Goal: Task Accomplishment & Management: Use online tool/utility

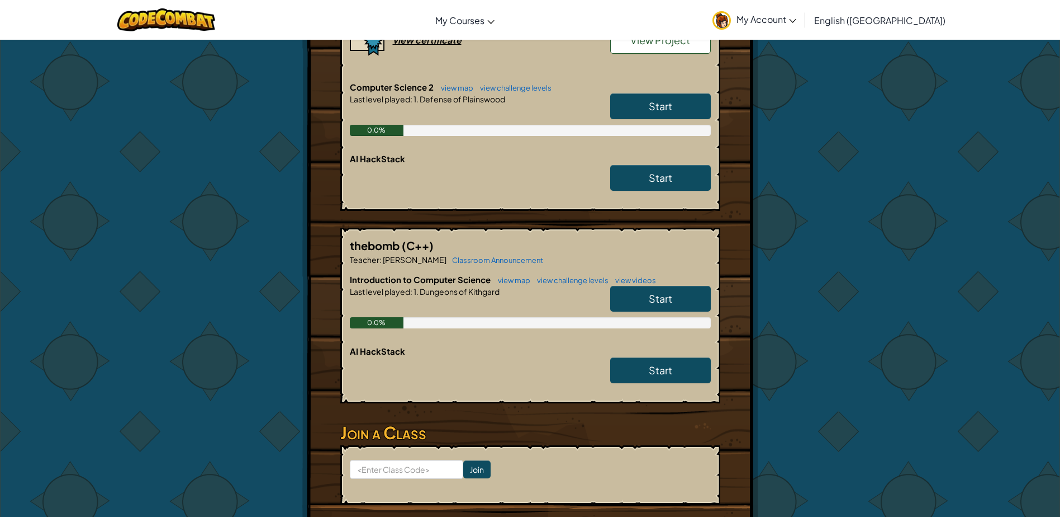
scroll to position [503, 0]
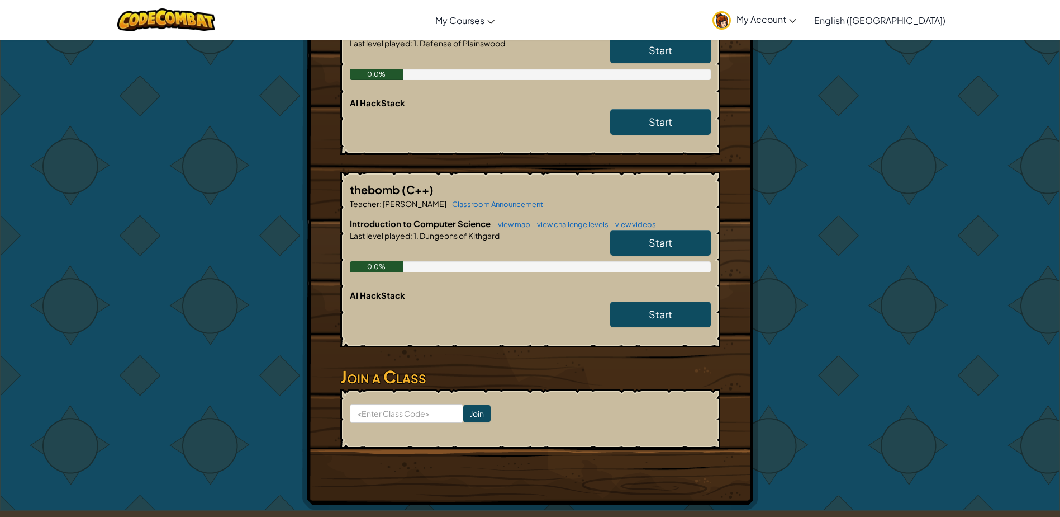
click at [713, 248] on div "thebomb (C++) Teacher : [PERSON_NAME] Classroom Announcement Introduction to Co…" at bounding box center [530, 260] width 380 height 176
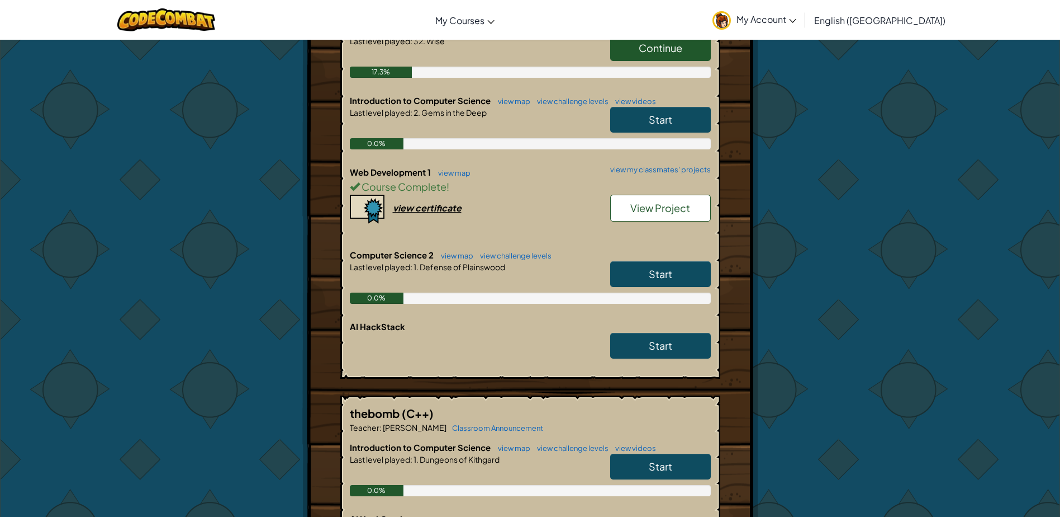
scroll to position [224, 0]
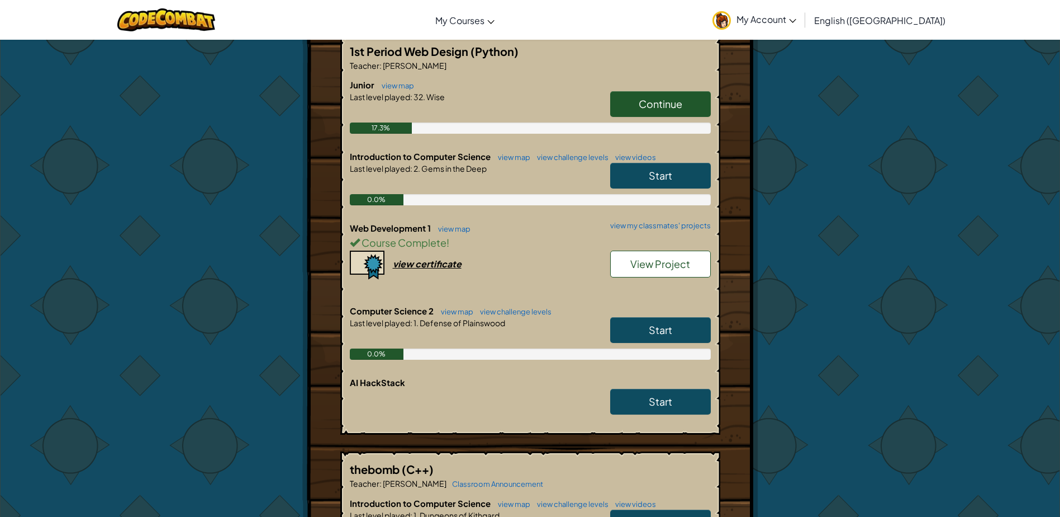
click at [681, 328] on link "Start" at bounding box center [660, 330] width 101 height 26
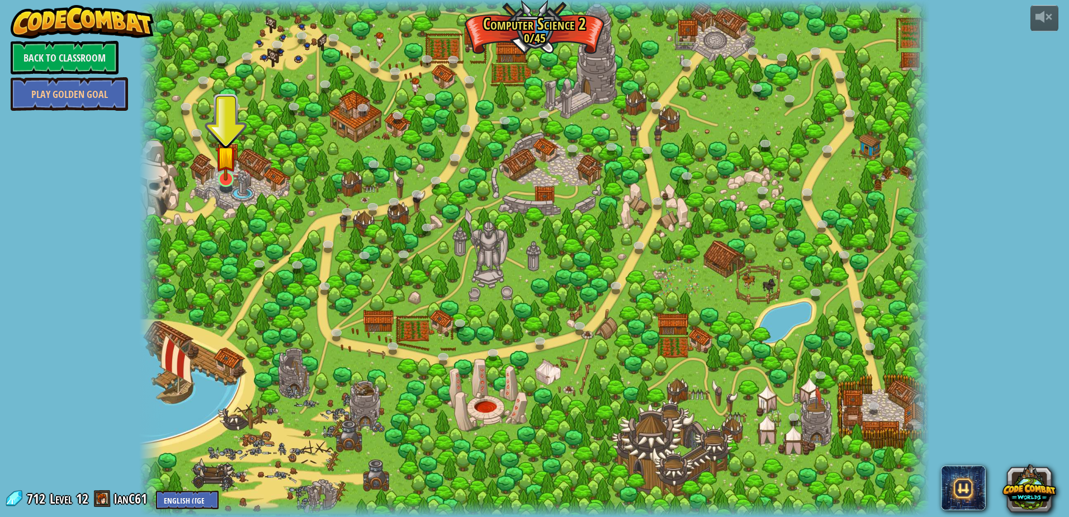
click at [228, 173] on img at bounding box center [225, 156] width 21 height 49
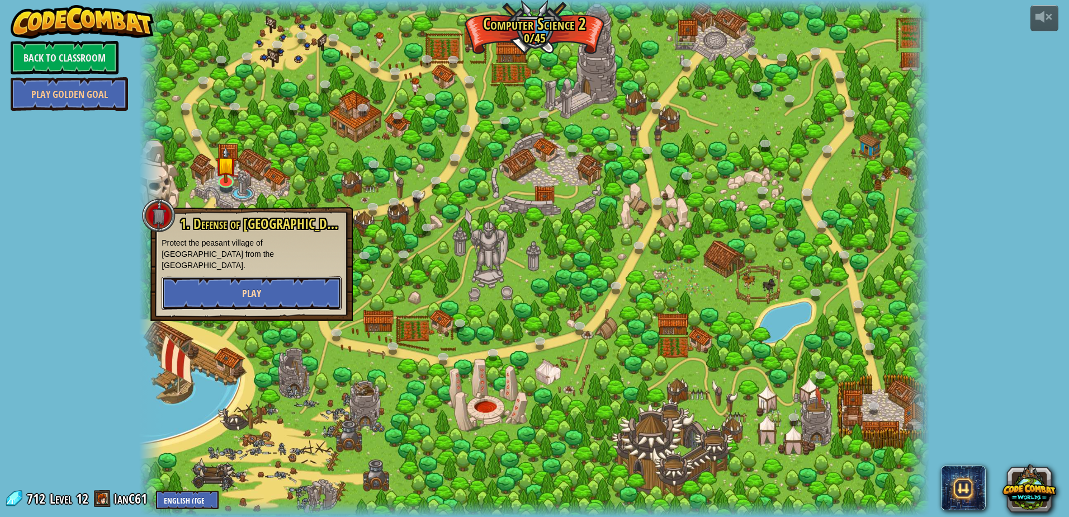
click at [291, 276] on button "Play" at bounding box center [252, 293] width 180 height 34
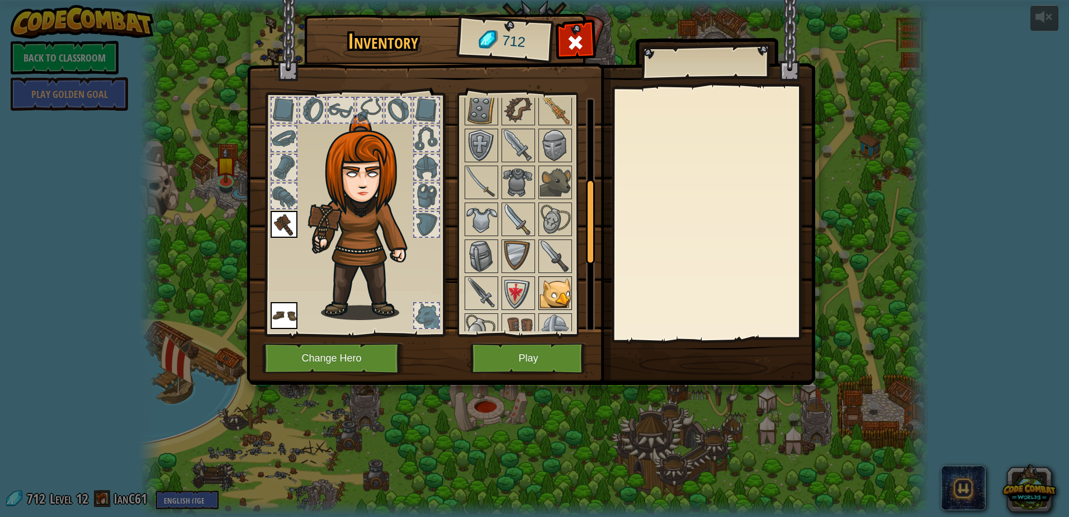
scroll to position [280, 0]
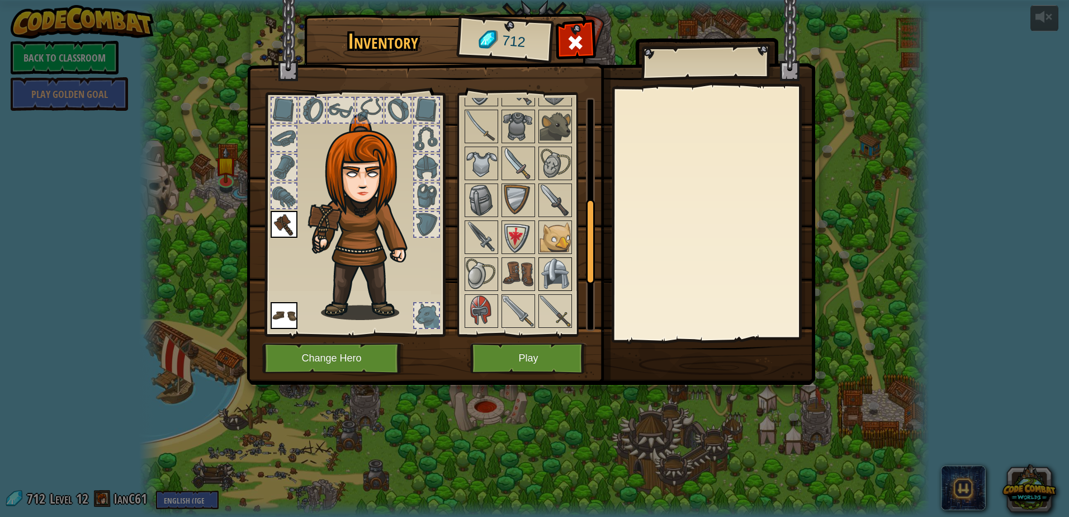
click at [563, 264] on img at bounding box center [554, 273] width 31 height 31
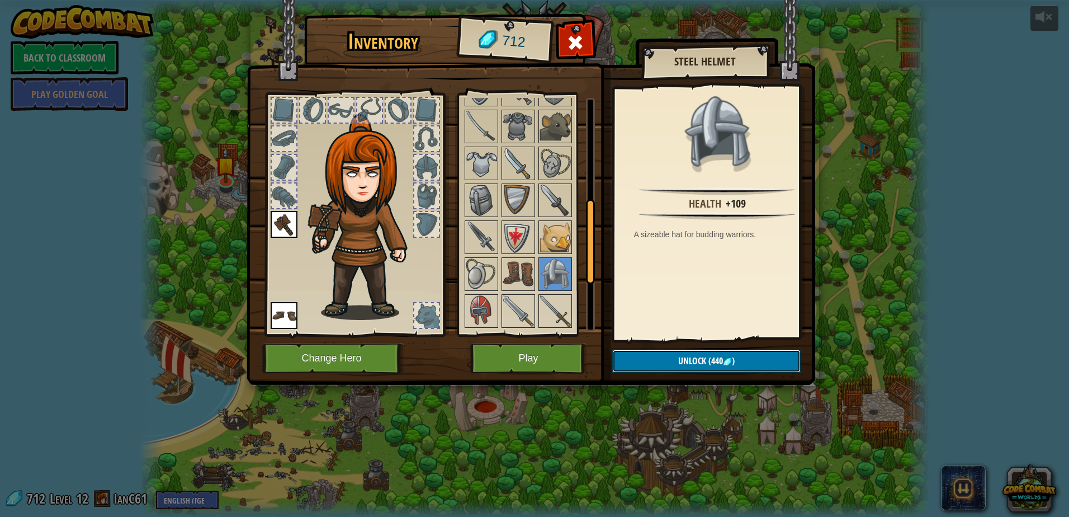
click at [638, 359] on button "Unlock (440 )" at bounding box center [706, 360] width 188 height 23
click at [640, 358] on button "Confirm" at bounding box center [706, 360] width 188 height 23
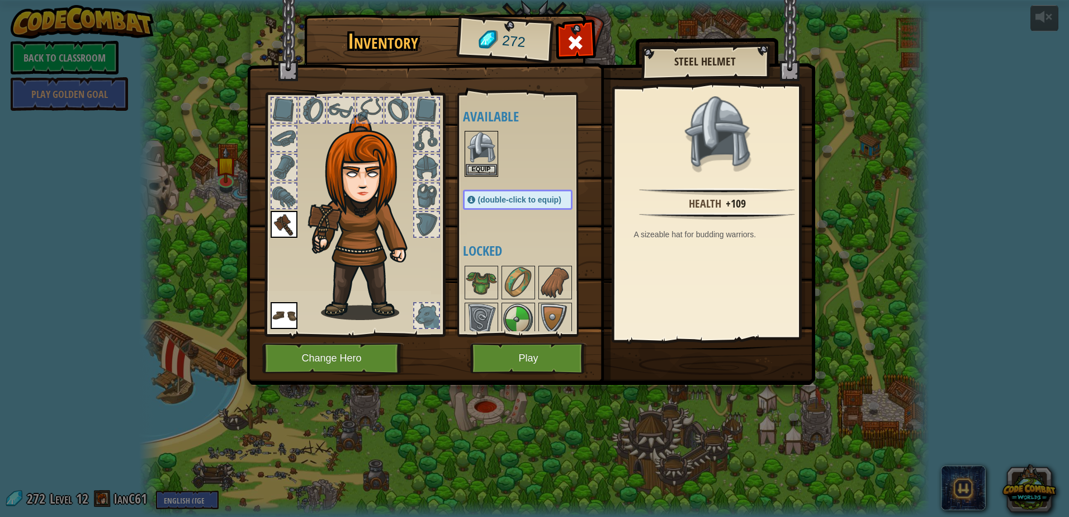
click at [514, 198] on span "(double-click to equip)" at bounding box center [519, 199] width 83 height 9
click at [526, 205] on div "(double-click to equip)" at bounding box center [518, 200] width 110 height 20
click at [487, 165] on button "Equip" at bounding box center [481, 169] width 31 height 12
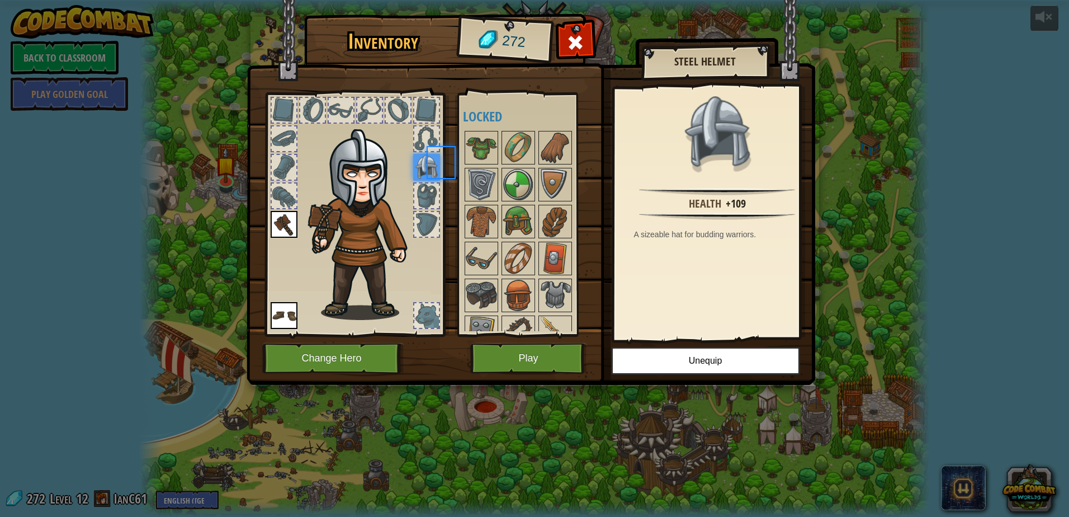
click at [489, 167] on div at bounding box center [529, 442] width 132 height 627
drag, startPoint x: 554, startPoint y: 361, endPoint x: 559, endPoint y: 357, distance: 6.4
click at [559, 357] on button "Play" at bounding box center [528, 358] width 117 height 31
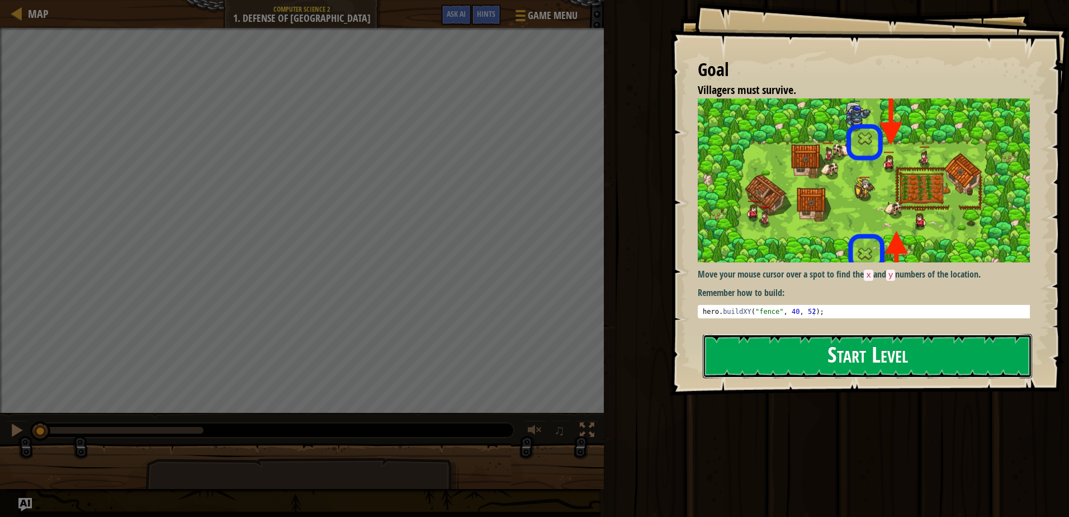
click at [922, 352] on button "Start Level" at bounding box center [867, 356] width 329 height 44
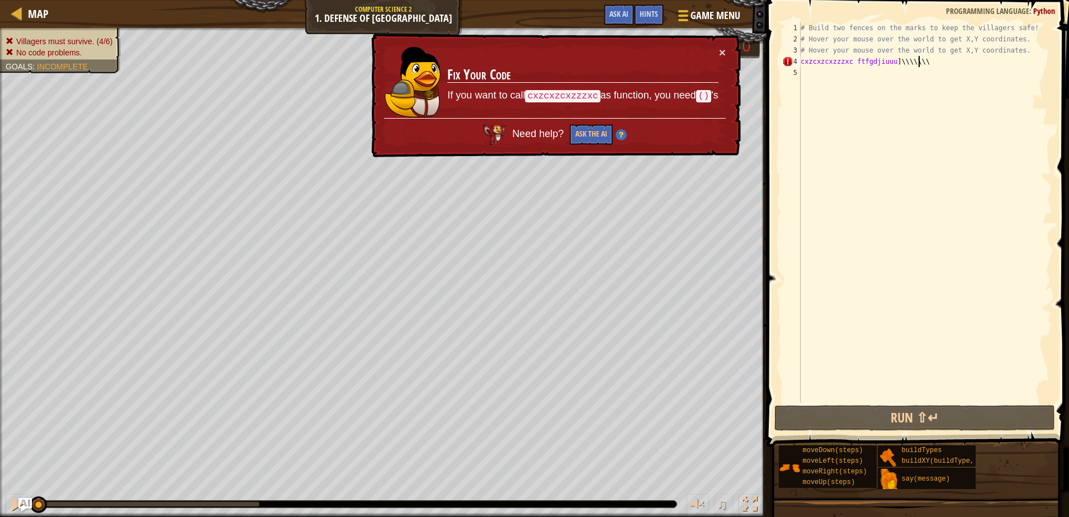
click at [927, 67] on div "# Build two fences on the marks to keep the villagers safe! # Hover your mouse …" at bounding box center [925, 223] width 254 height 402
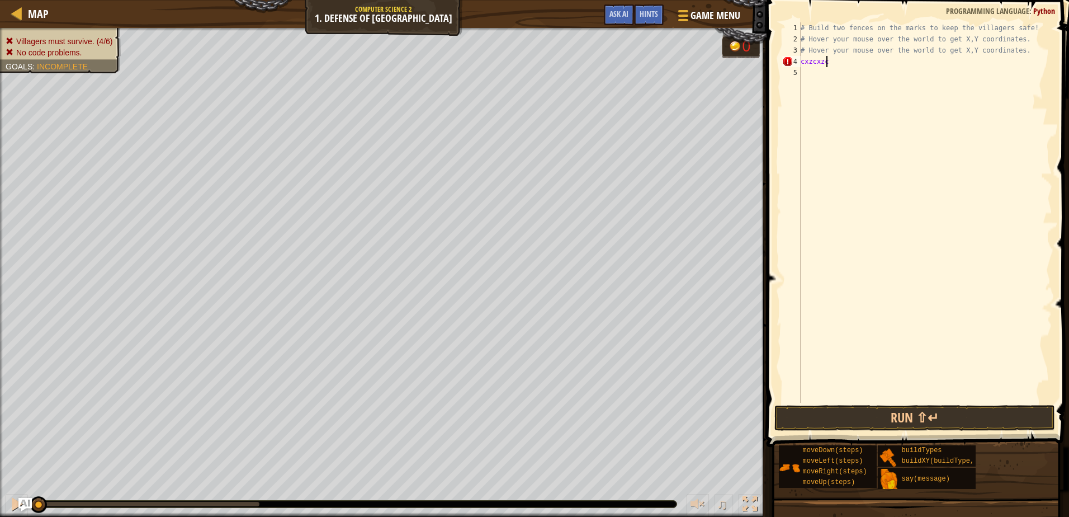
type textarea "c"
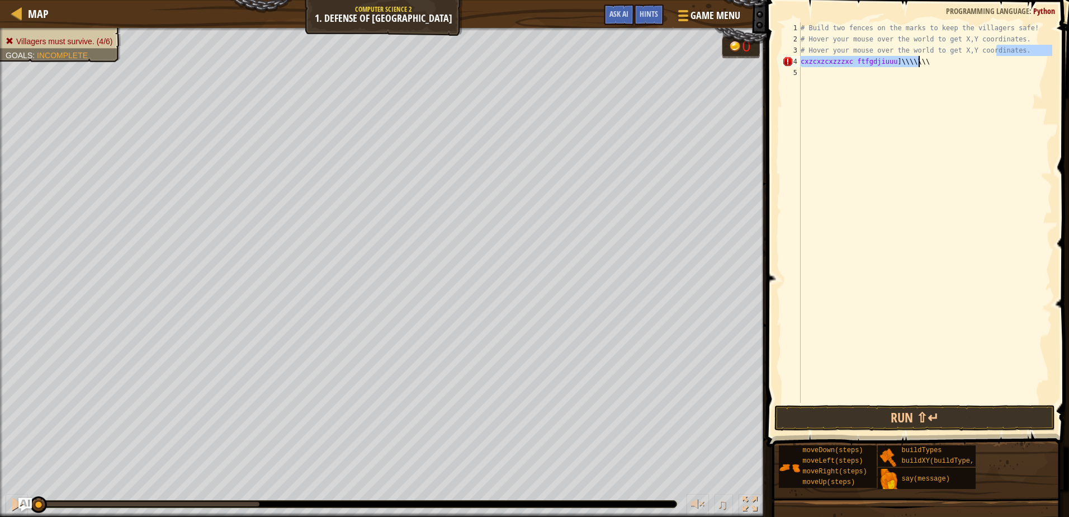
click at [936, 65] on div "# Build two fences on the marks to keep the villagers safe! # Hover your mouse …" at bounding box center [925, 212] width 254 height 380
type textarea "c"
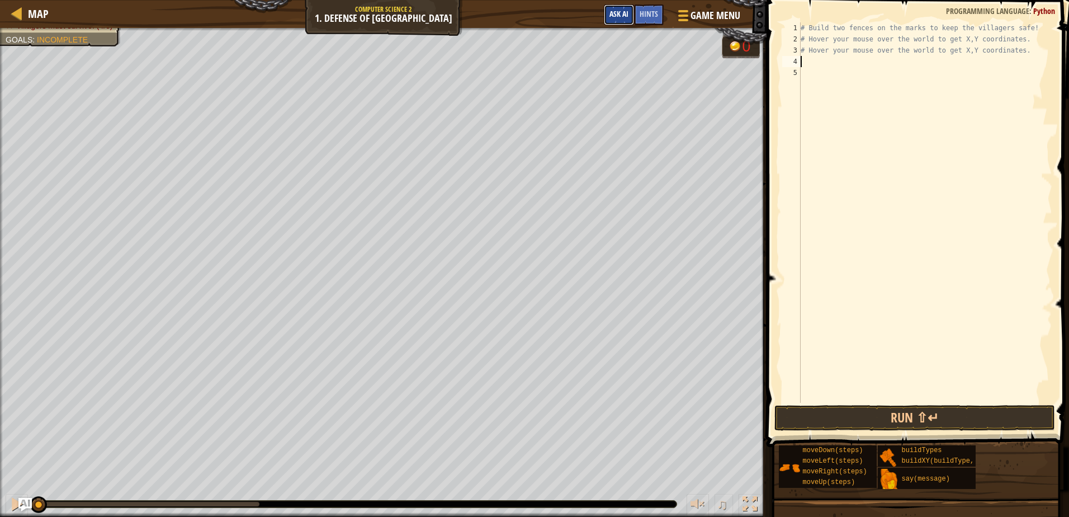
drag, startPoint x: 628, startPoint y: 8, endPoint x: 633, endPoint y: 11, distance: 6.0
click at [633, 11] on button "Ask AI" at bounding box center [619, 14] width 30 height 21
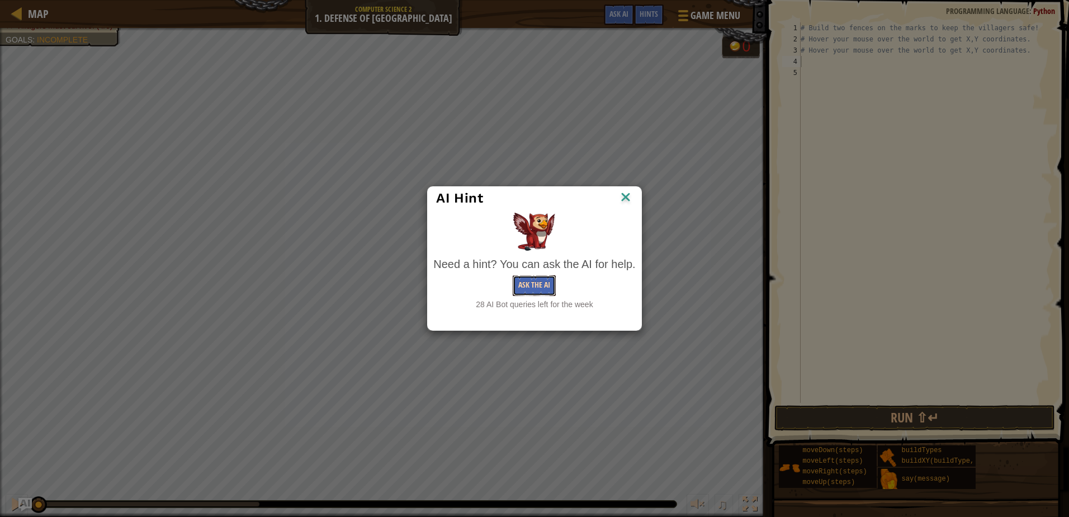
drag, startPoint x: 522, startPoint y: 281, endPoint x: 520, endPoint y: 276, distance: 5.8
click at [520, 276] on button "Ask the AI" at bounding box center [534, 285] width 43 height 21
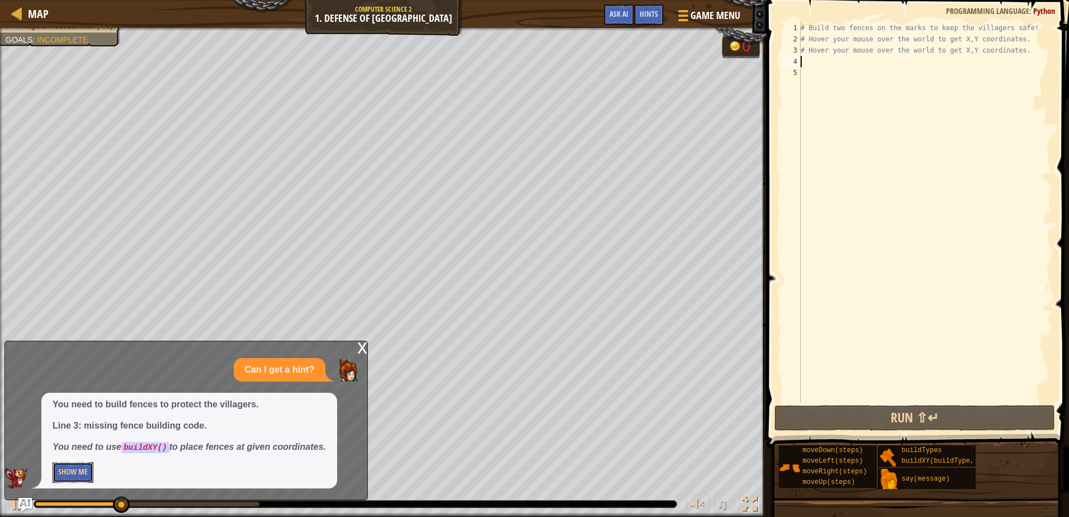
drag, startPoint x: 65, startPoint y: 468, endPoint x: 70, endPoint y: 419, distance: 49.4
click at [69, 466] on button "Show Me" at bounding box center [73, 472] width 41 height 21
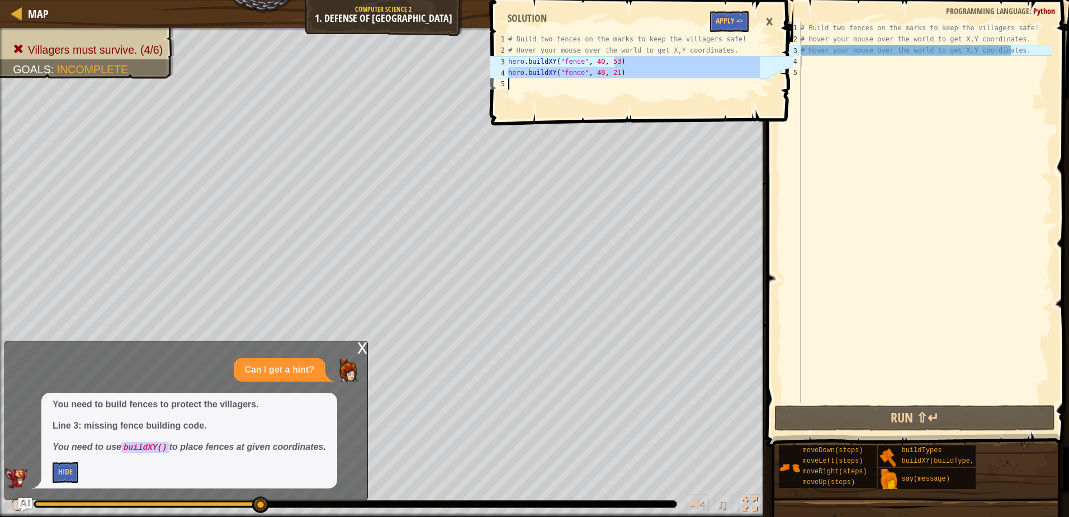
drag, startPoint x: 614, startPoint y: 65, endPoint x: 553, endPoint y: 101, distance: 70.5
click at [553, 101] on div "# Build two fences on the marks to keep the villagers safe! # Hover your mouse …" at bounding box center [633, 84] width 254 height 101
type textarea "hero.buildXY("fence", 40, 21)"
drag, startPoint x: 553, startPoint y: 101, endPoint x: 594, endPoint y: 100, distance: 40.3
click at [594, 100] on div "# Build two fences on the marks to keep the villagers safe! # Hover your mouse …" at bounding box center [633, 73] width 254 height 78
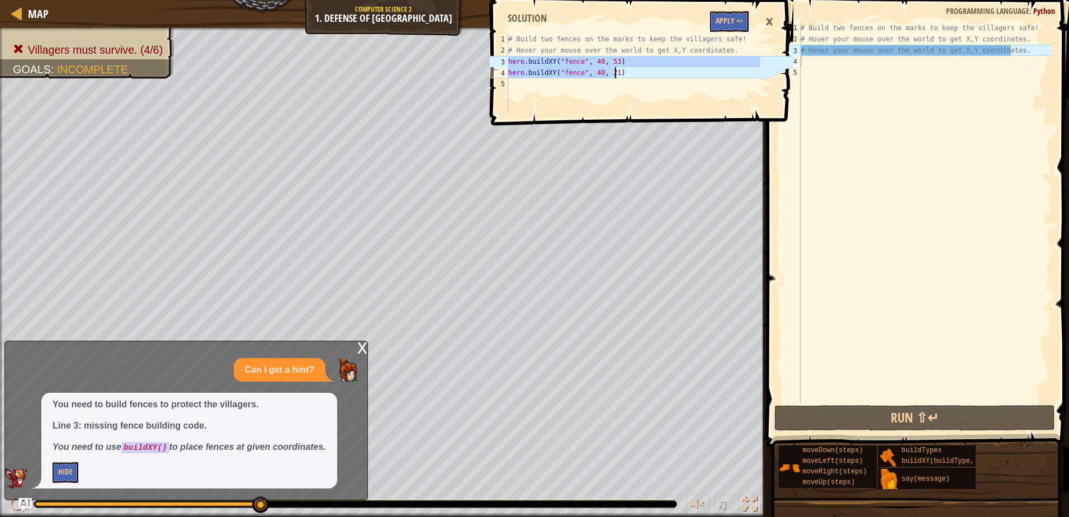
drag, startPoint x: 509, startPoint y: 61, endPoint x: 643, endPoint y: 74, distance: 134.8
click at [643, 74] on div "# Build two fences on the marks to keep the villagers safe! # Hover your mouse …" at bounding box center [633, 84] width 254 height 101
type textarea "hero.buildXY("fence", 40, 53) hero.buildXY("fence", 40, 21)"
drag, startPoint x: 823, startPoint y: 66, endPoint x: 821, endPoint y: 60, distance: 6.4
click at [822, 61] on div "# Build two fences on the marks to keep the villagers safe! # Hover your mouse …" at bounding box center [925, 223] width 254 height 402
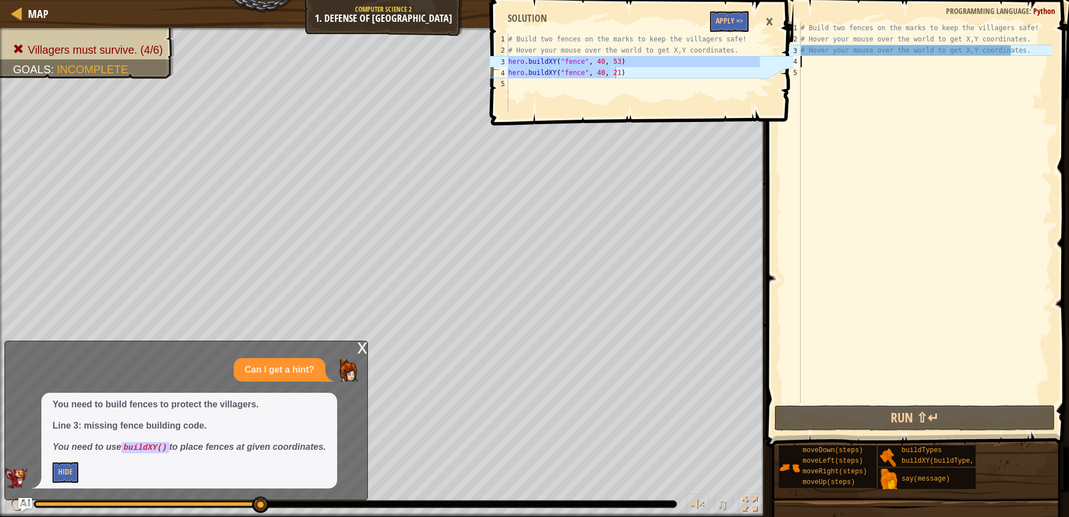
paste textarea "hero.buildXY("fence", 40, 21)"
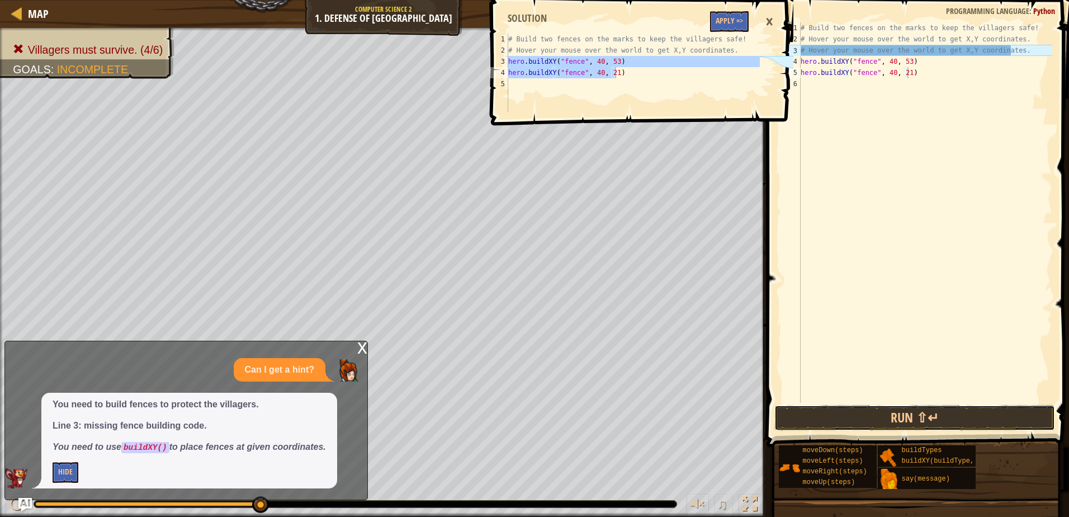
click at [946, 402] on div "hero.buildXY("fence", 40, 21) 1 2 3 4 5 6 # Build two fences on the marks to ke…" at bounding box center [916, 246] width 306 height 480
click at [938, 416] on button "Run ⇧↵" at bounding box center [914, 418] width 280 height 26
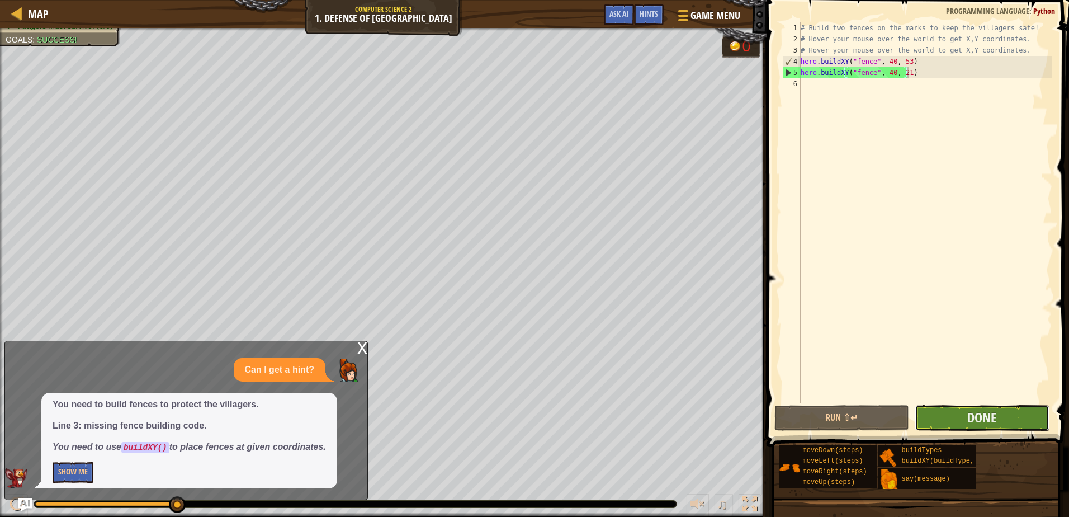
drag, startPoint x: 957, startPoint y: 415, endPoint x: 943, endPoint y: 421, distance: 15.1
click at [943, 421] on button "Done" at bounding box center [982, 418] width 135 height 26
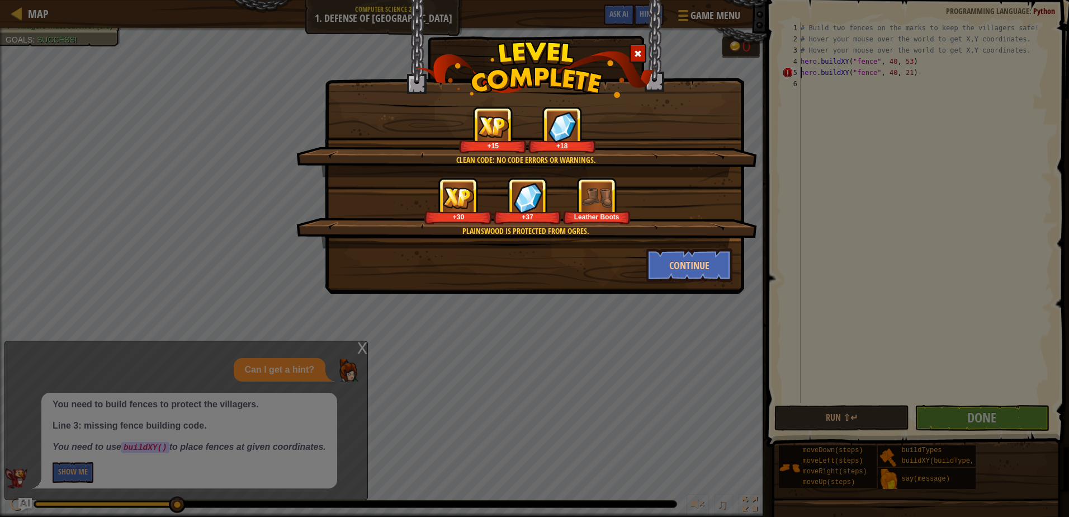
scroll to position [5, 8]
type textarea "# Build two fences on the marks to keep the villagers safe!"
click at [675, 261] on button "Continue" at bounding box center [689, 265] width 87 height 34
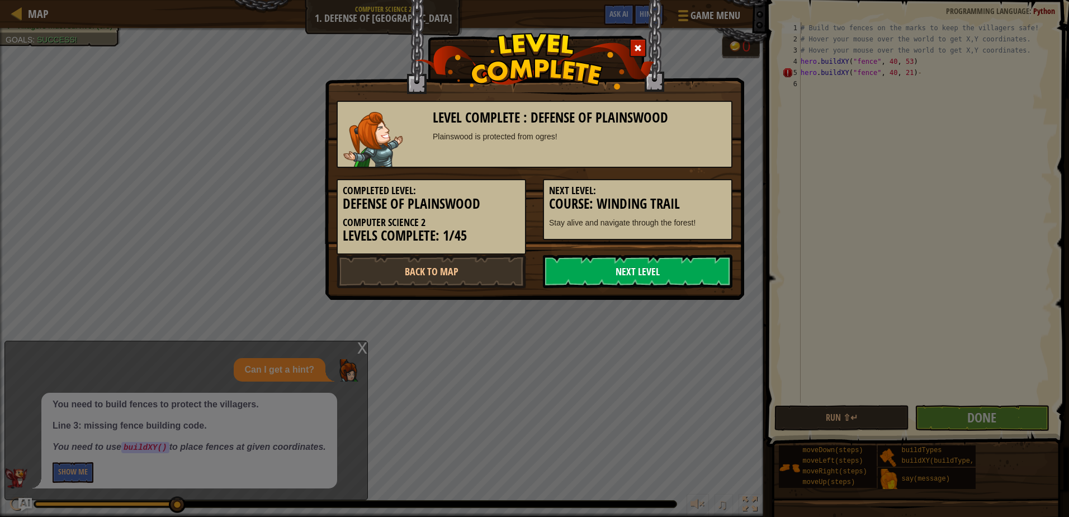
click at [632, 271] on link "Next Level" at bounding box center [638, 271] width 190 height 34
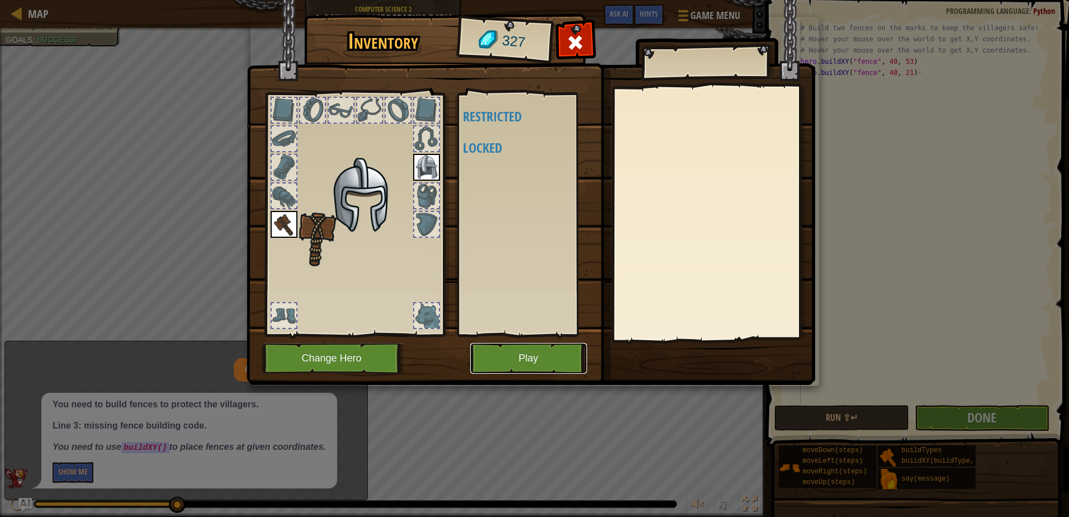
click at [566, 341] on div "Inventory 327 Available (double-click to equip) Restricted Locked Equip Unequip…" at bounding box center [534, 201] width 569 height 369
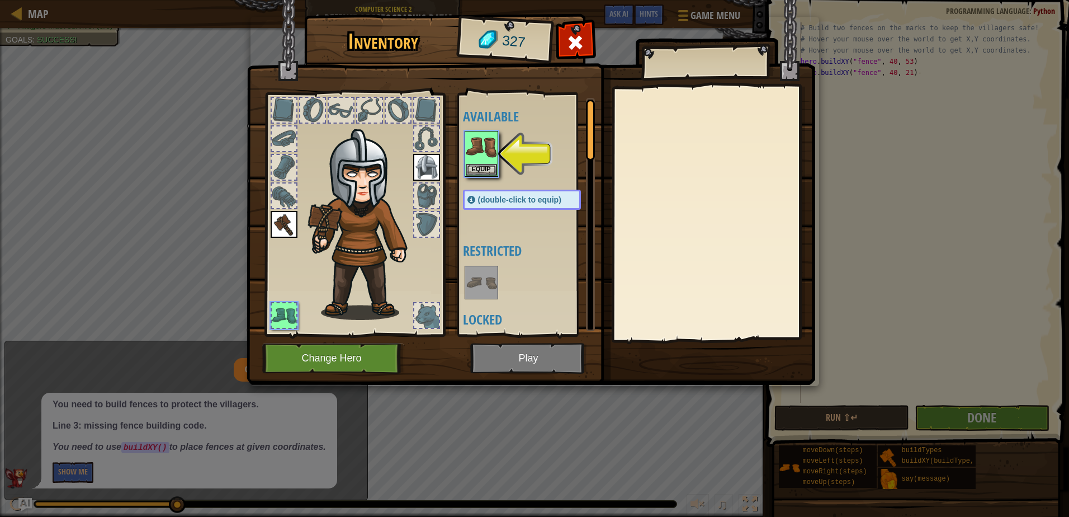
click at [508, 342] on img at bounding box center [531, 182] width 569 height 406
click at [551, 358] on img at bounding box center [531, 182] width 569 height 406
click at [610, 141] on img at bounding box center [531, 182] width 569 height 406
click at [473, 164] on button "Equip" at bounding box center [481, 169] width 31 height 12
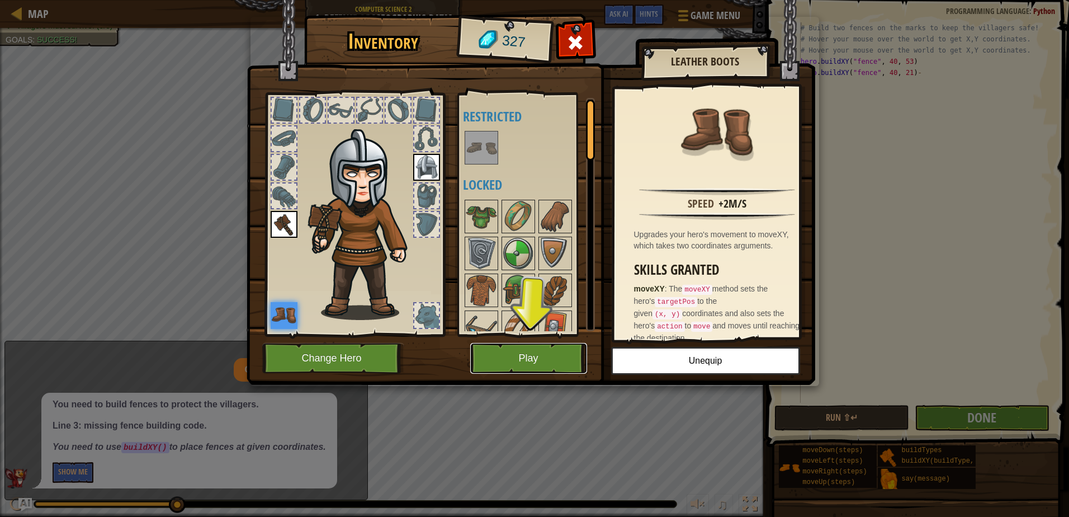
click at [541, 352] on button "Play" at bounding box center [528, 358] width 117 height 31
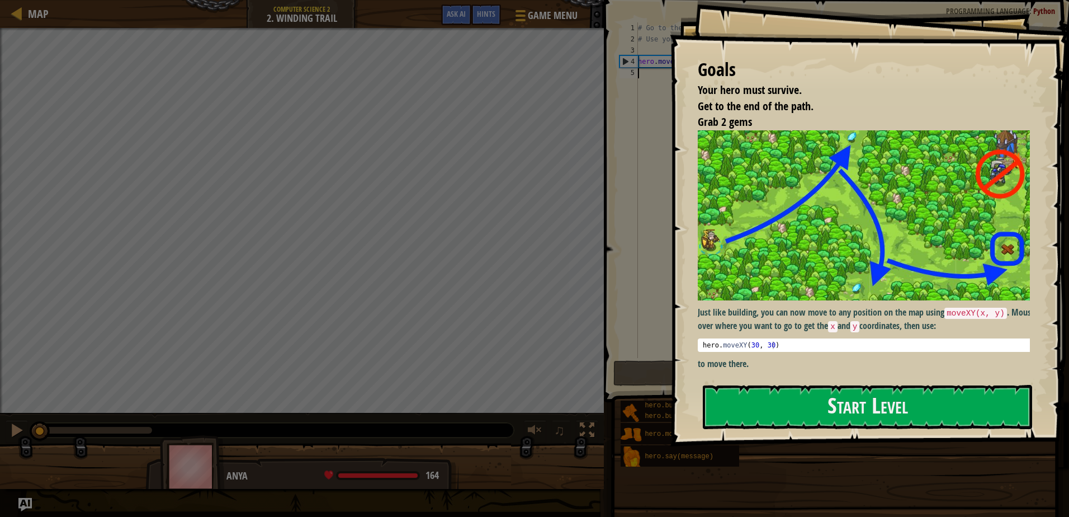
drag, startPoint x: 864, startPoint y: 420, endPoint x: 754, endPoint y: 431, distance: 110.7
click at [870, 414] on button "Start Level" at bounding box center [867, 407] width 329 height 44
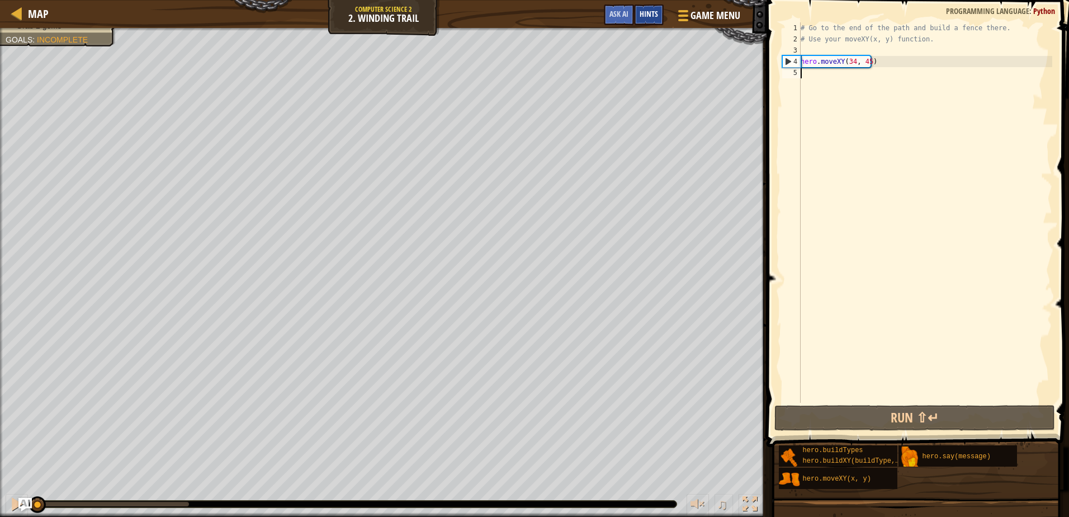
click at [636, 13] on div "Hints" at bounding box center [649, 14] width 30 height 21
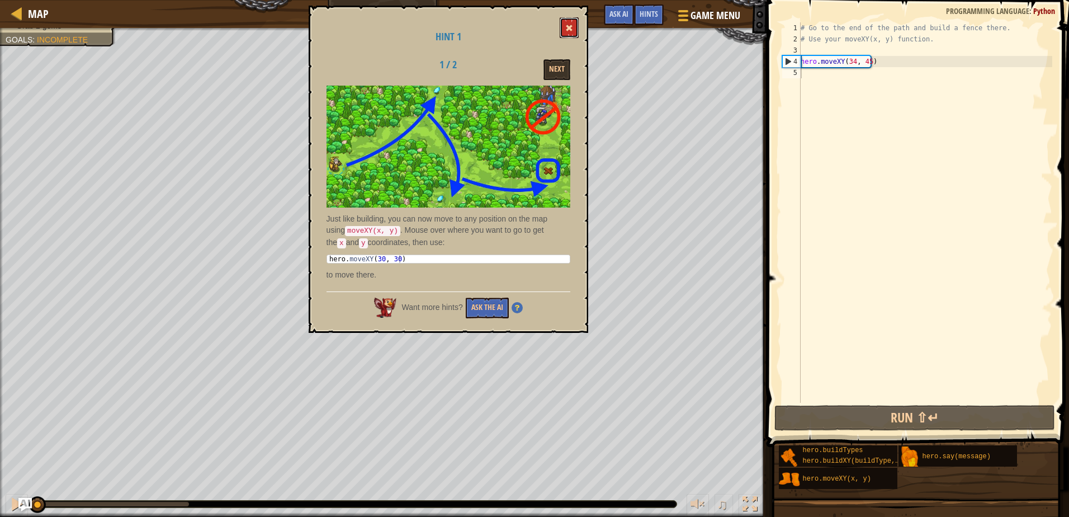
click at [577, 25] on button at bounding box center [569, 27] width 19 height 21
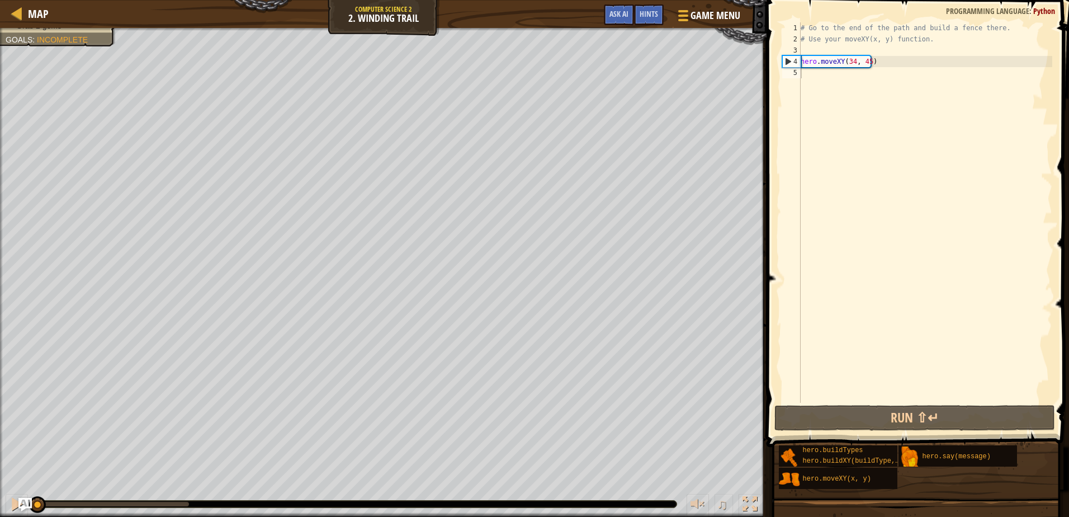
drag, startPoint x: 603, startPoint y: 20, endPoint x: 596, endPoint y: 26, distance: 8.7
click at [602, 20] on div "Game Menu Done Hints Ask AI" at bounding box center [672, 17] width 149 height 26
click at [629, 8] on button "Ask AI" at bounding box center [619, 14] width 30 height 21
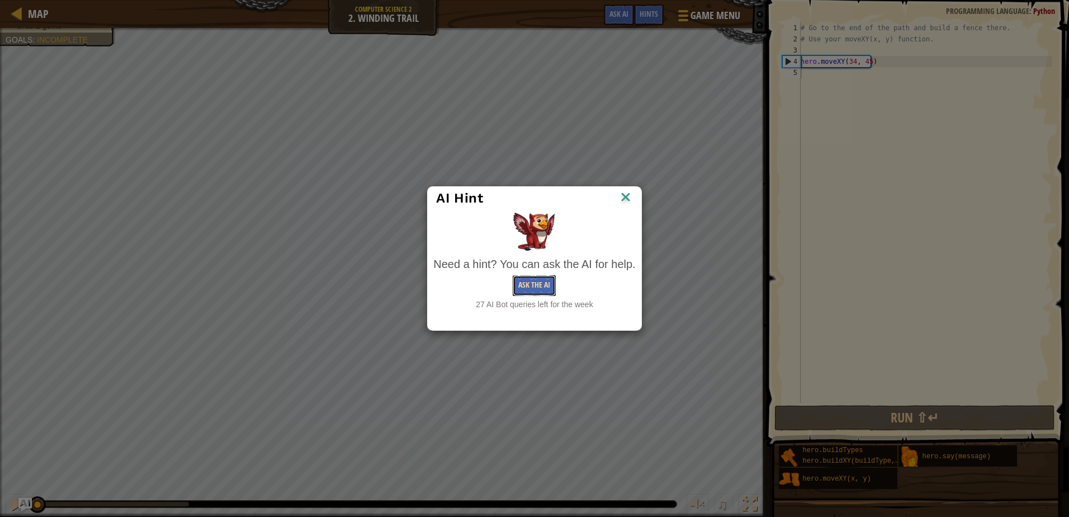
click at [515, 286] on button "Ask the AI" at bounding box center [534, 285] width 43 height 21
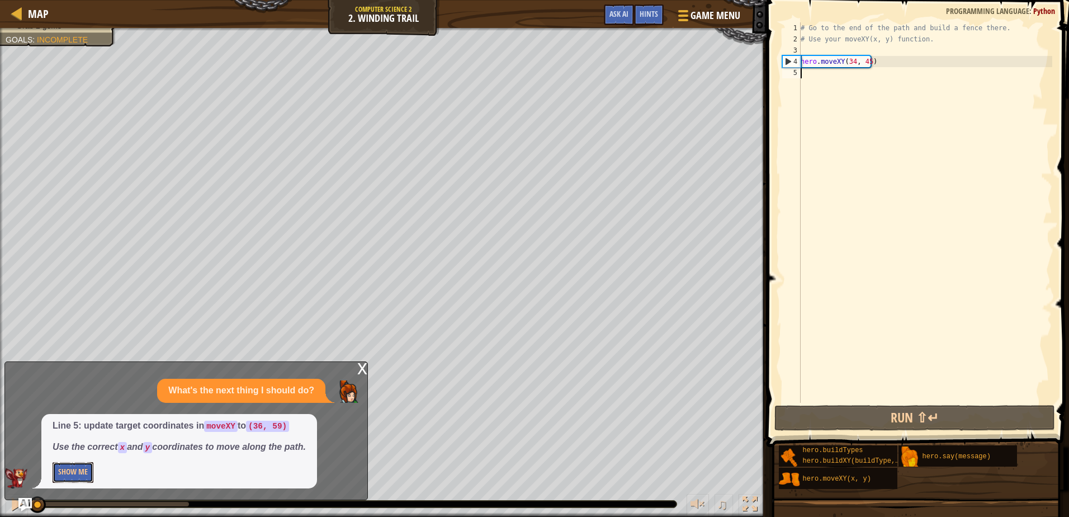
drag, startPoint x: 88, startPoint y: 481, endPoint x: 98, endPoint y: 490, distance: 13.5
click at [98, 490] on div "x What's the next thing I should do? Line 5: update target coordinates in moveX…" at bounding box center [185, 430] width 363 height 139
drag, startPoint x: 72, startPoint y: 464, endPoint x: 68, endPoint y: 472, distance: 9.0
click at [70, 467] on button "Show Me" at bounding box center [73, 472] width 41 height 21
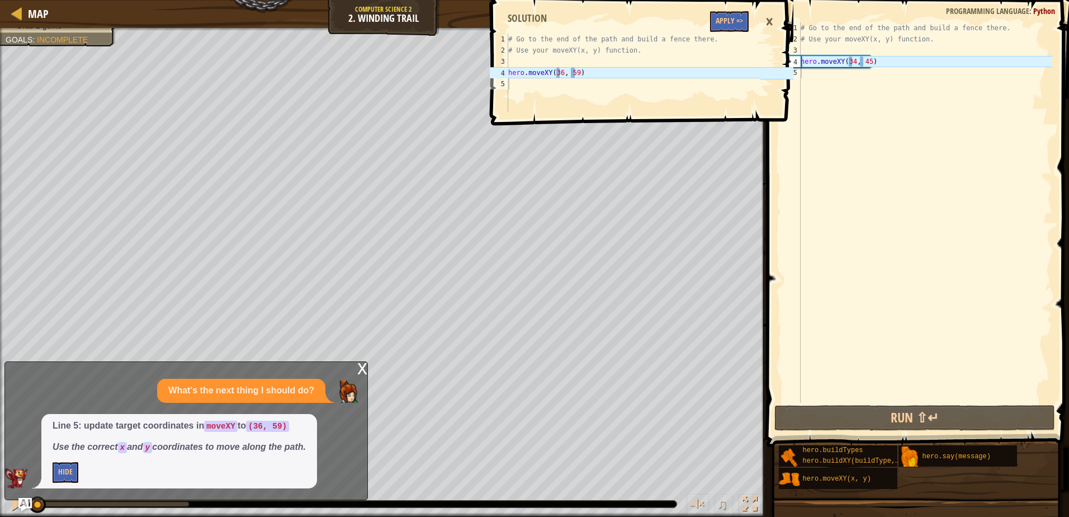
type textarea "hero.moveXY(36, 59)"
drag, startPoint x: 595, startPoint y: 76, endPoint x: 503, endPoint y: 75, distance: 92.2
click at [503, 75] on div "hero.moveXY(36, 59) 1 2 3 4 5 # Go to the end of the path and build a fence the…" at bounding box center [623, 73] width 272 height 78
click at [818, 70] on div "# Go to the end of the path and build a fence there. # Use your moveXY(x, y) fu…" at bounding box center [925, 223] width 254 height 402
click at [728, 25] on button "Apply =>" at bounding box center [729, 21] width 39 height 21
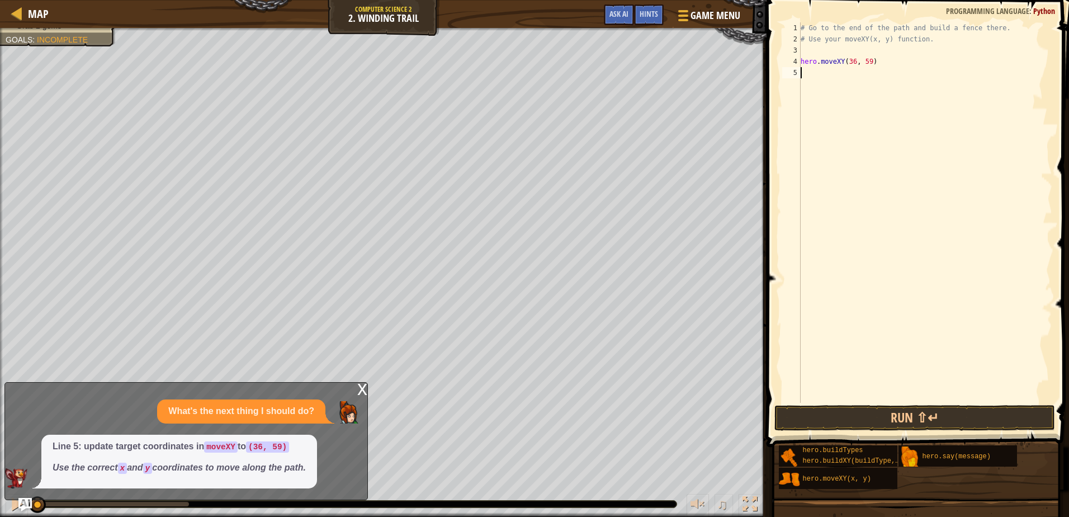
drag, startPoint x: 815, startPoint y: 86, endPoint x: 822, endPoint y: 77, distance: 11.2
click at [822, 77] on div "# Go to the end of the path and build a fence there. # Use your moveXY(x, y) fu…" at bounding box center [925, 223] width 254 height 402
click at [610, 16] on span "Ask AI" at bounding box center [618, 13] width 19 height 11
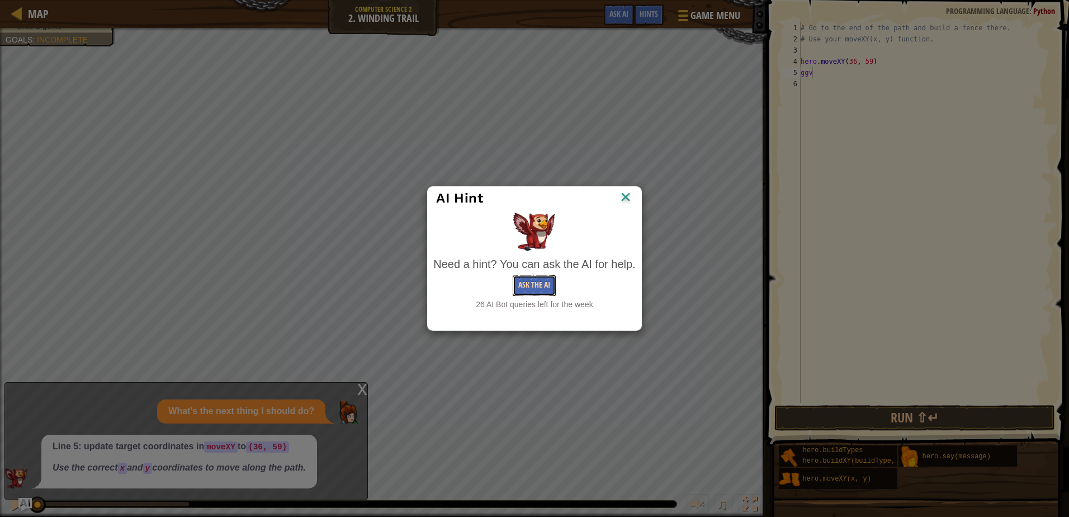
click at [538, 290] on button "Ask the AI" at bounding box center [534, 285] width 43 height 21
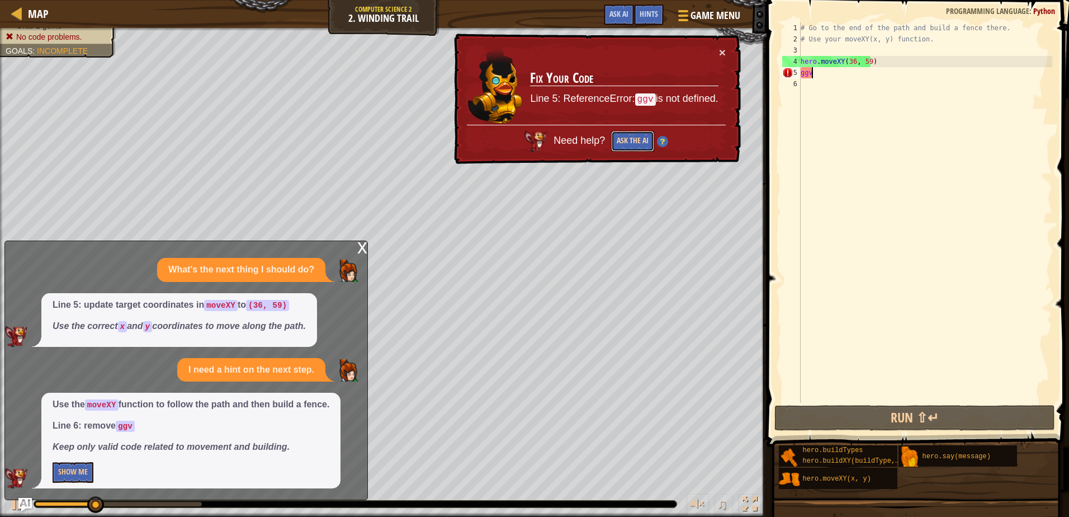
click at [629, 137] on button "Ask the AI" at bounding box center [632, 141] width 43 height 21
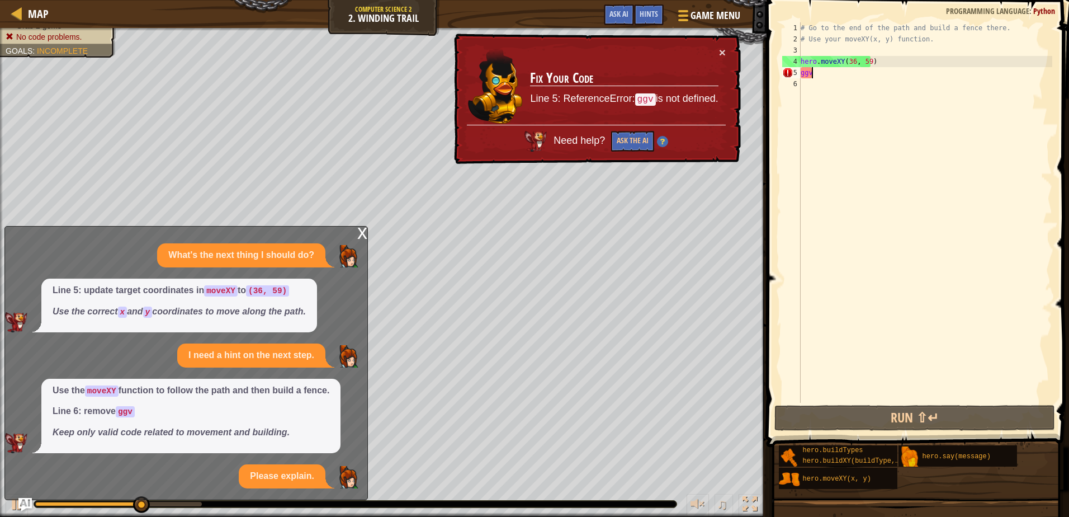
scroll to position [23, 0]
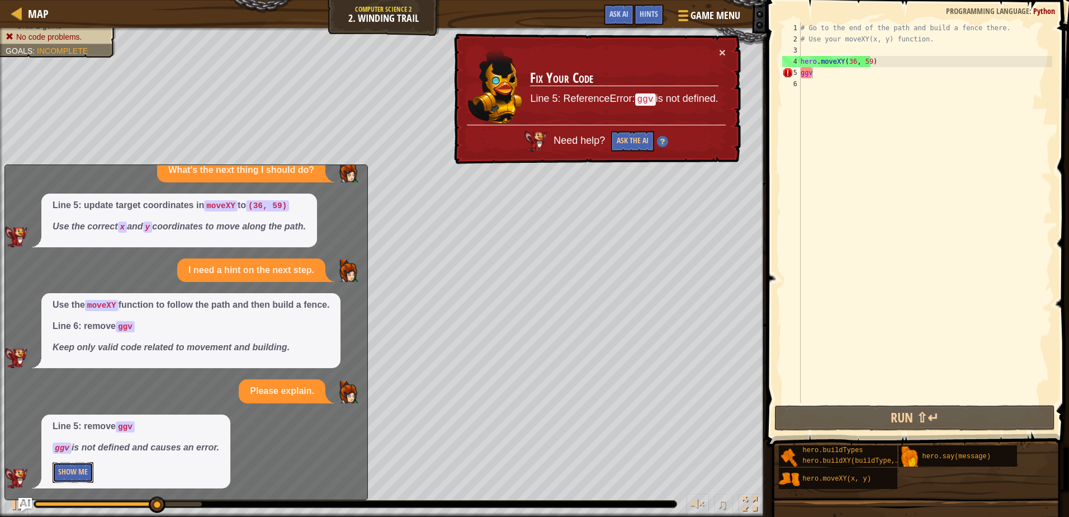
drag, startPoint x: 74, startPoint y: 472, endPoint x: 80, endPoint y: 468, distance: 7.2
click at [80, 468] on button "Show Me" at bounding box center [73, 472] width 41 height 21
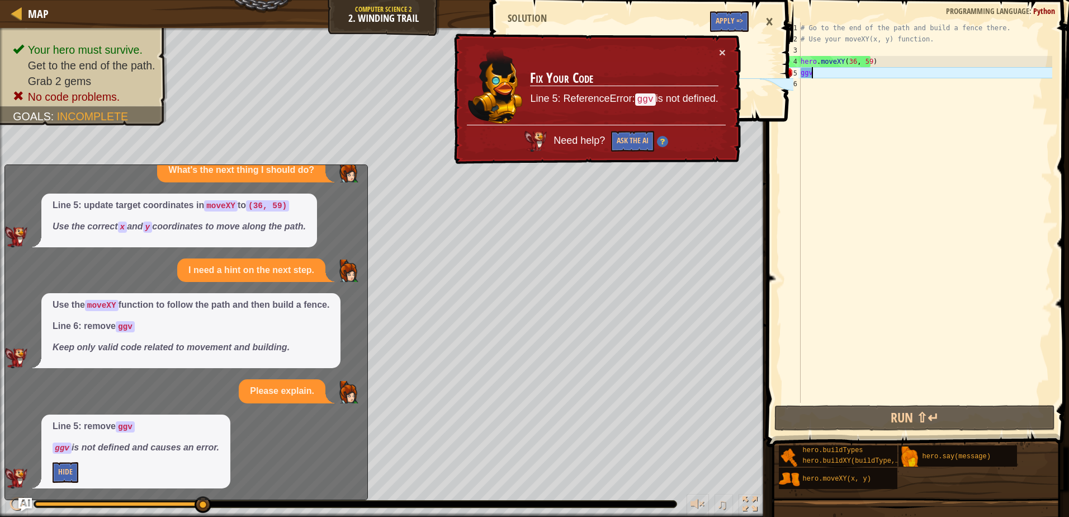
scroll to position [5, 0]
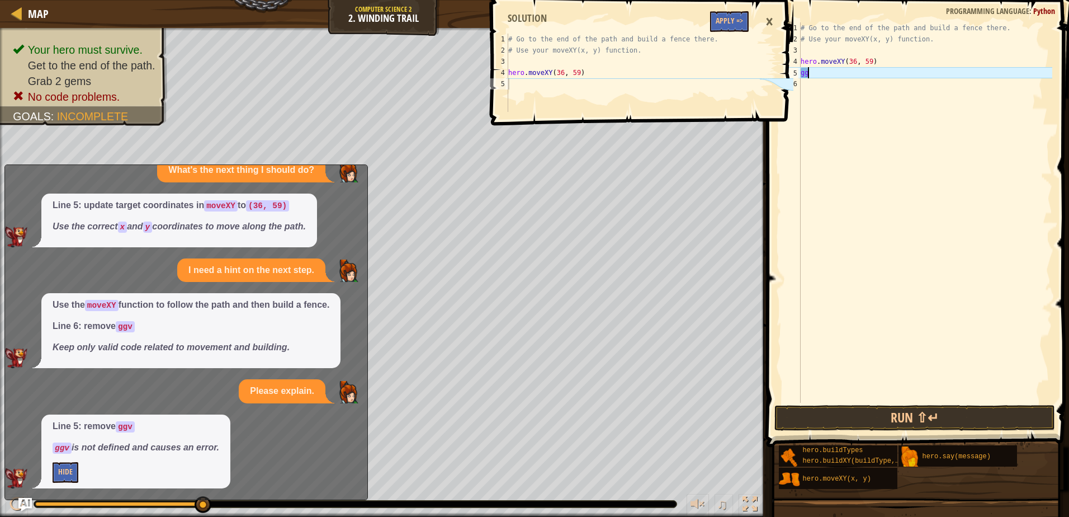
type textarea "g"
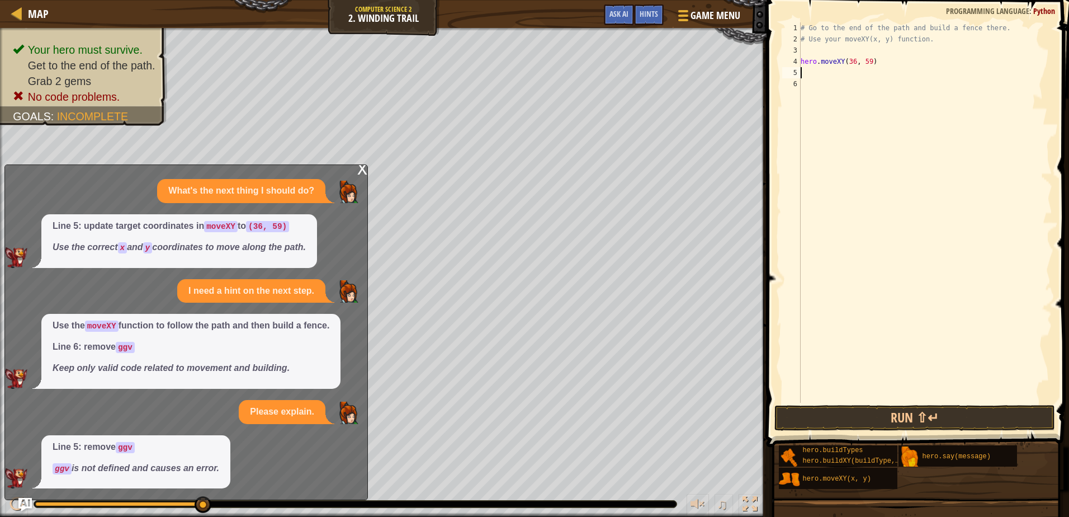
scroll to position [3, 0]
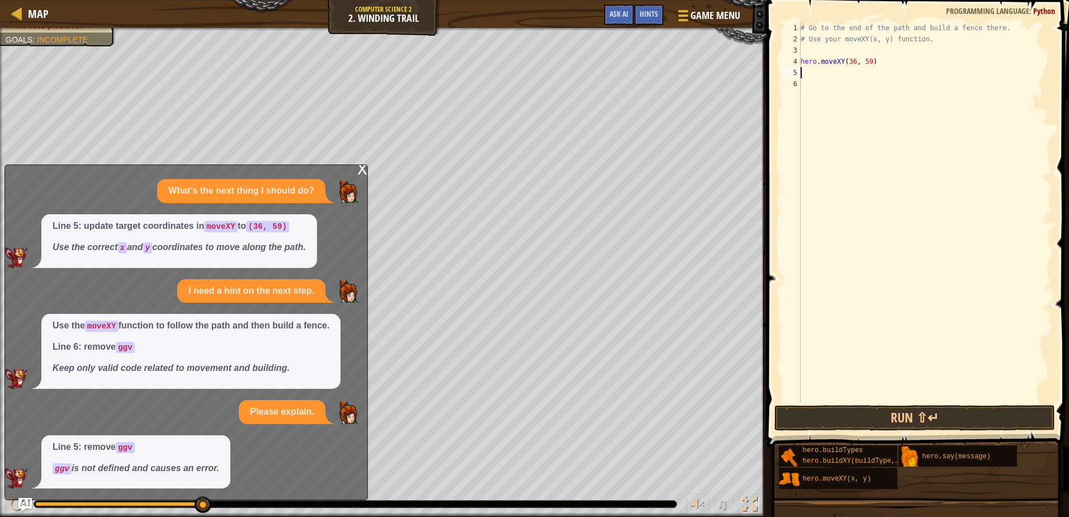
click at [367, 378] on div "x What's the next thing I should do? Line 5: update target coordinates in moveX…" at bounding box center [185, 331] width 363 height 335
click at [319, 187] on div "Map Computer Science 2 2. Winding Trail Game Menu Done Hints Ask AI hero.moveXY…" at bounding box center [534, 258] width 1069 height 517
drag, startPoint x: 363, startPoint y: 169, endPoint x: 354, endPoint y: 176, distance: 11.6
click at [354, 176] on div "x What's the next thing I should do? Line 5: update target coordinates in moveX…" at bounding box center [185, 331] width 363 height 335
click at [363, 170] on div "x" at bounding box center [362, 167] width 10 height 11
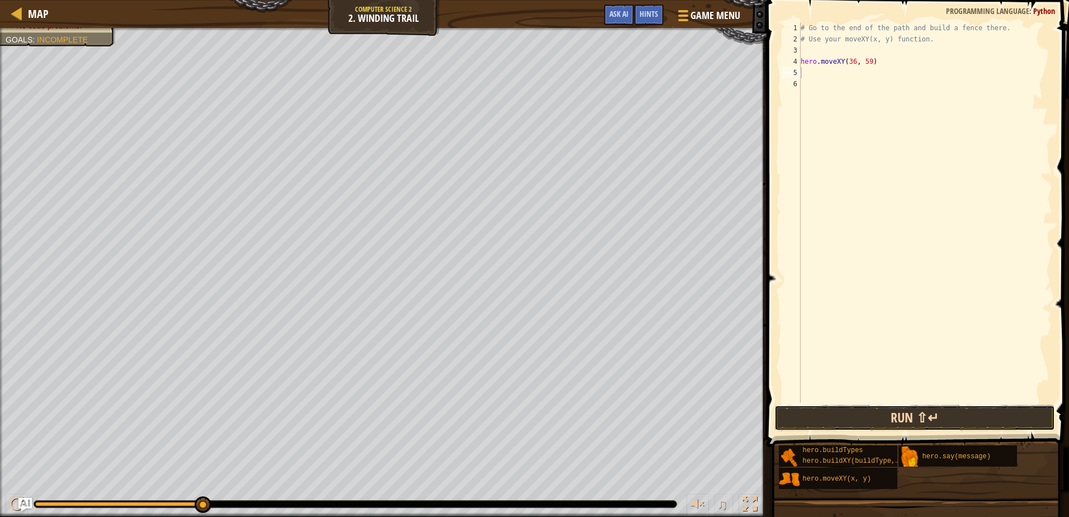
click at [839, 415] on button "Run ⇧↵" at bounding box center [914, 418] width 280 height 26
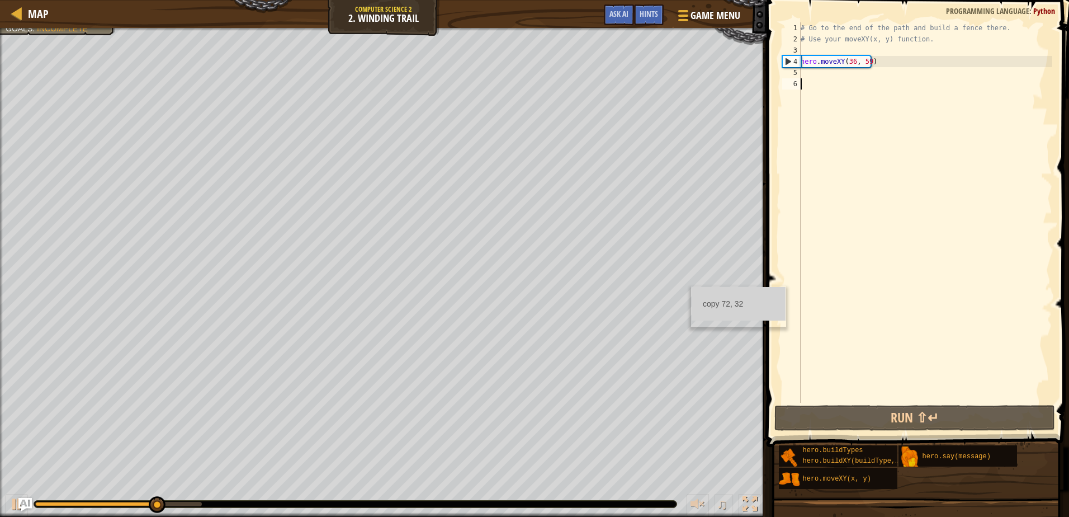
drag, startPoint x: 824, startPoint y: 149, endPoint x: 813, endPoint y: 122, distance: 29.1
click at [824, 148] on div "# Go to the end of the path and build a fence there. # Use your moveXY(x, y) fu…" at bounding box center [925, 223] width 254 height 402
click at [818, 78] on div "# Go to the end of the path and build a fence there. # Use your moveXY(x, y) fu…" at bounding box center [925, 223] width 254 height 402
